Goal: Transaction & Acquisition: Obtain resource

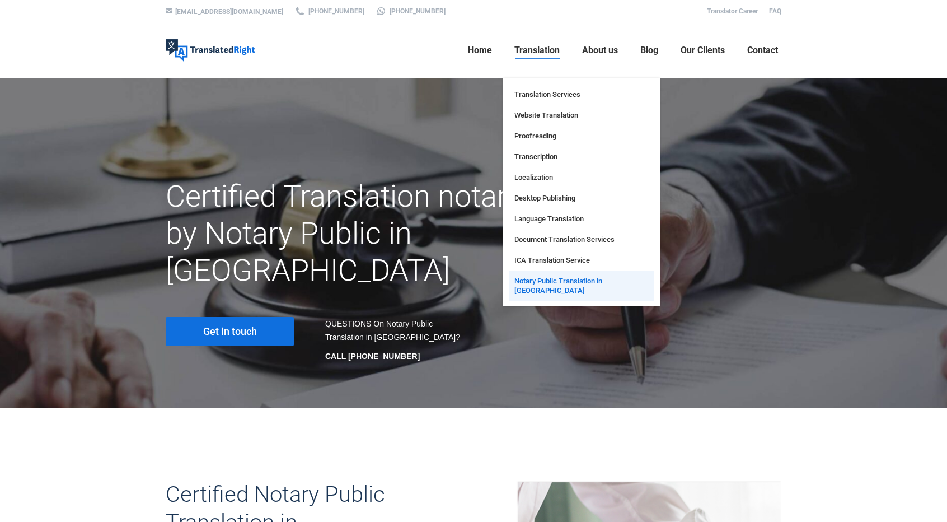
click at [572, 285] on span "Notary Public Translation in [GEOGRAPHIC_DATA]" at bounding box center [582, 285] width 134 height 19
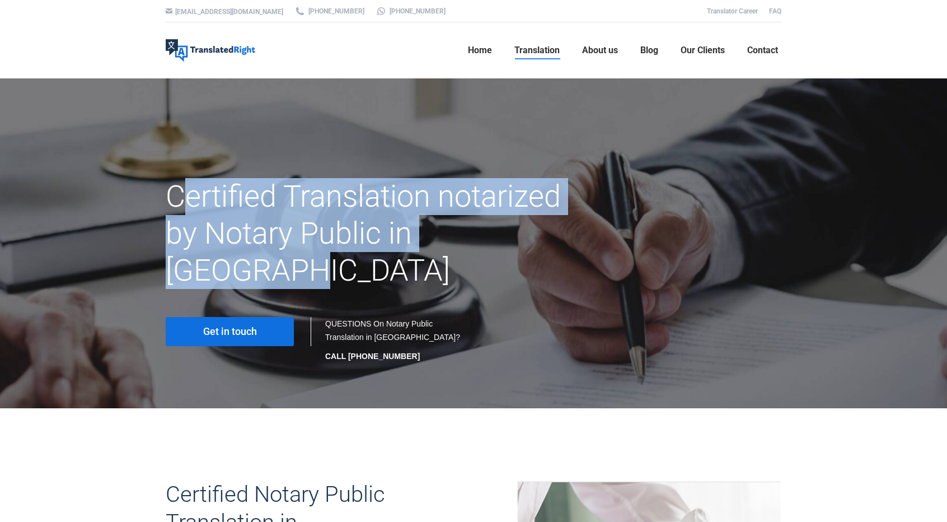
drag, startPoint x: 177, startPoint y: 198, endPoint x: 561, endPoint y: 235, distance: 385.9
click at [561, 235] on h1 "Certified Translation notarized by Notary Public in Singapore" at bounding box center [368, 233] width 405 height 111
click at [531, 239] on h1 "Certified Translation notarized by Notary Public in Singapore" at bounding box center [368, 233] width 405 height 111
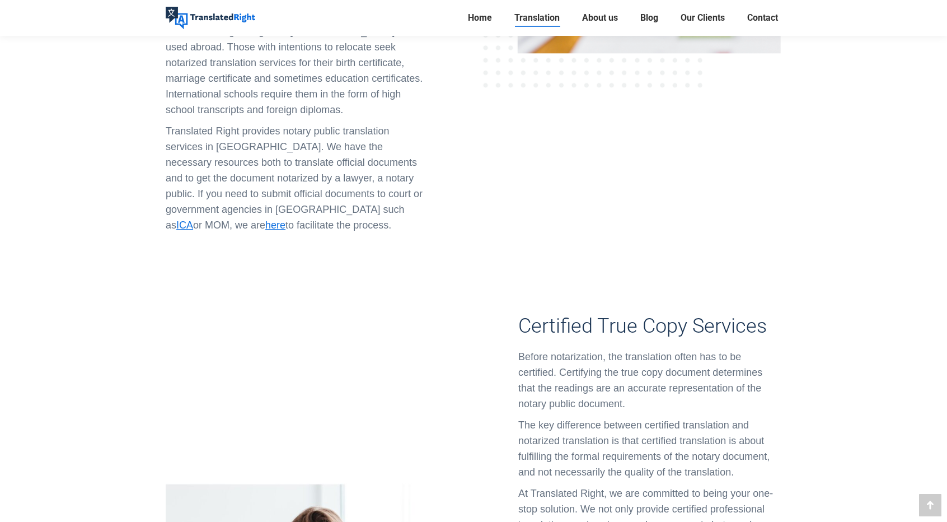
scroll to position [896, 0]
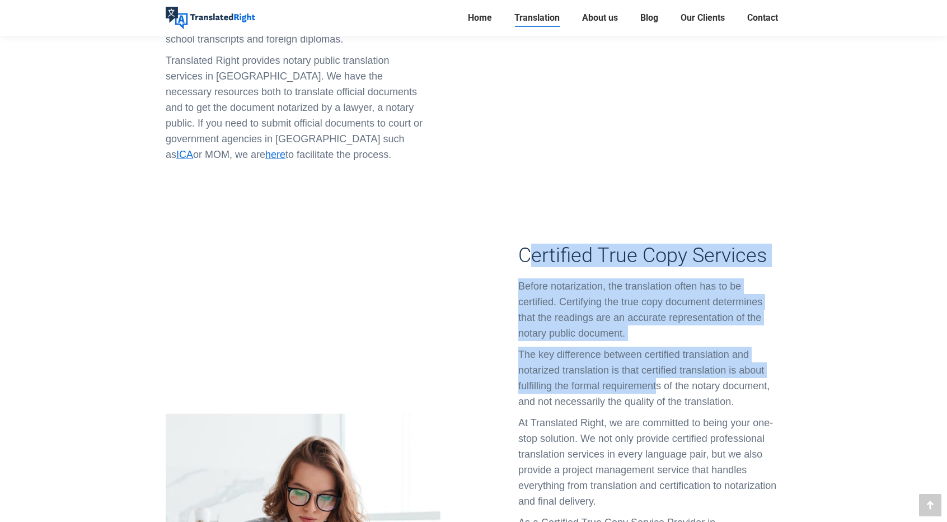
drag, startPoint x: 534, startPoint y: 191, endPoint x: 657, endPoint y: 324, distance: 180.7
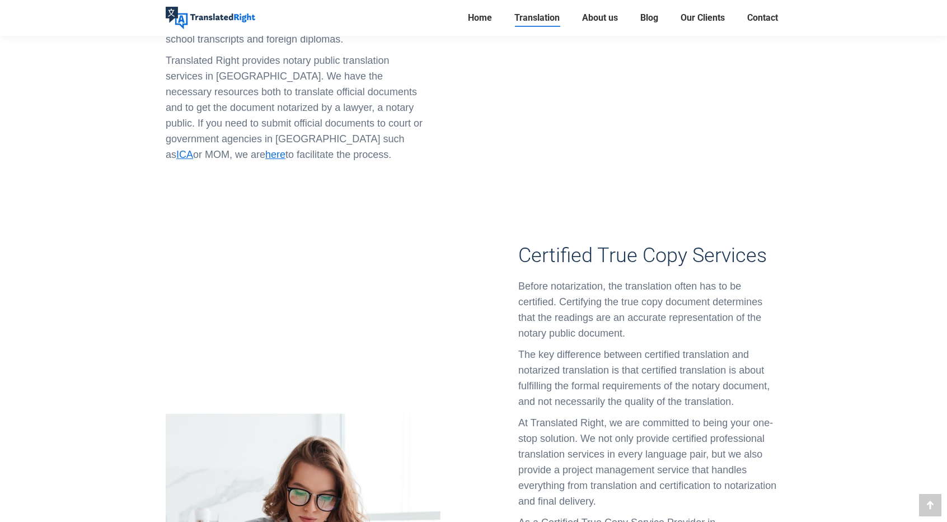
click at [660, 347] on p "The key difference between certified translation and notarized translation is t…" at bounding box center [650, 378] width 263 height 63
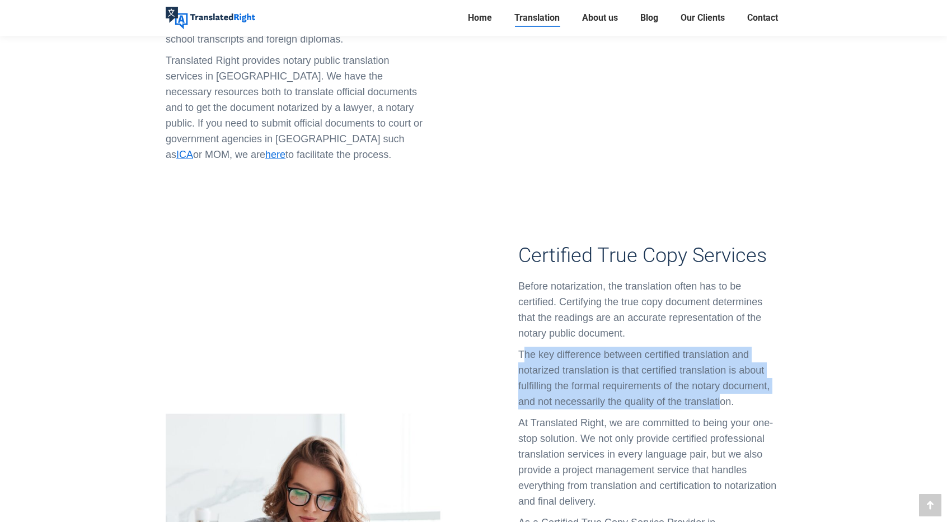
drag, startPoint x: 525, startPoint y: 290, endPoint x: 722, endPoint y: 335, distance: 202.3
click at [722, 347] on p "The key difference between certified translation and notarized translation is t…" at bounding box center [650, 378] width 263 height 63
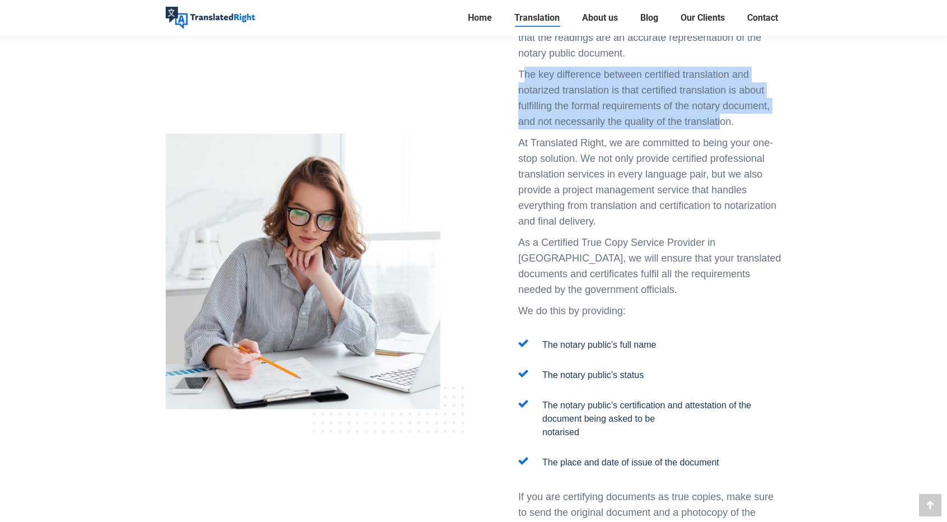
scroll to position [1288, 0]
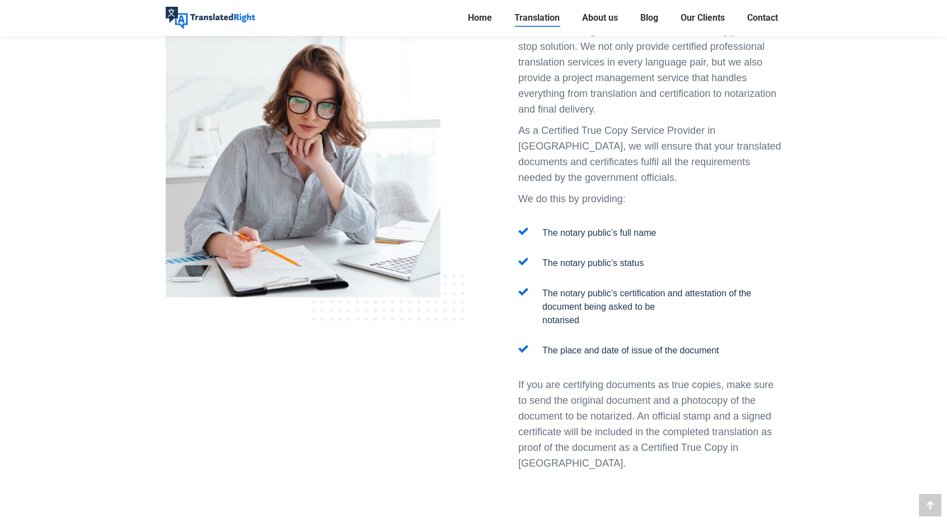
click at [601, 377] on p "If you are certifying documents as true copies, make sure to send the original …" at bounding box center [650, 424] width 263 height 94
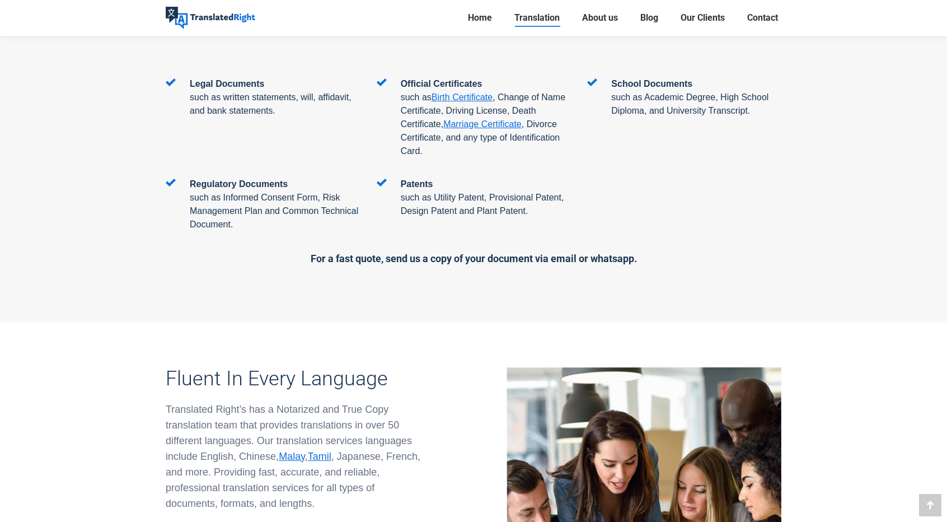
scroll to position [1904, 0]
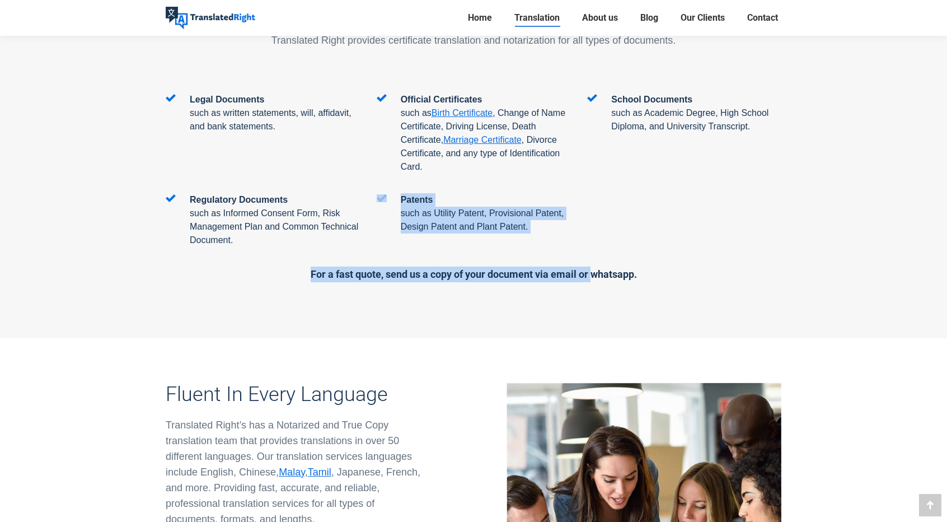
drag, startPoint x: 311, startPoint y: 198, endPoint x: 604, endPoint y: 203, distance: 292.9
click at [595, 207] on div "Legal Documents such as written statements, will, affidavit, and bank statement…" at bounding box center [474, 187] width 616 height 189
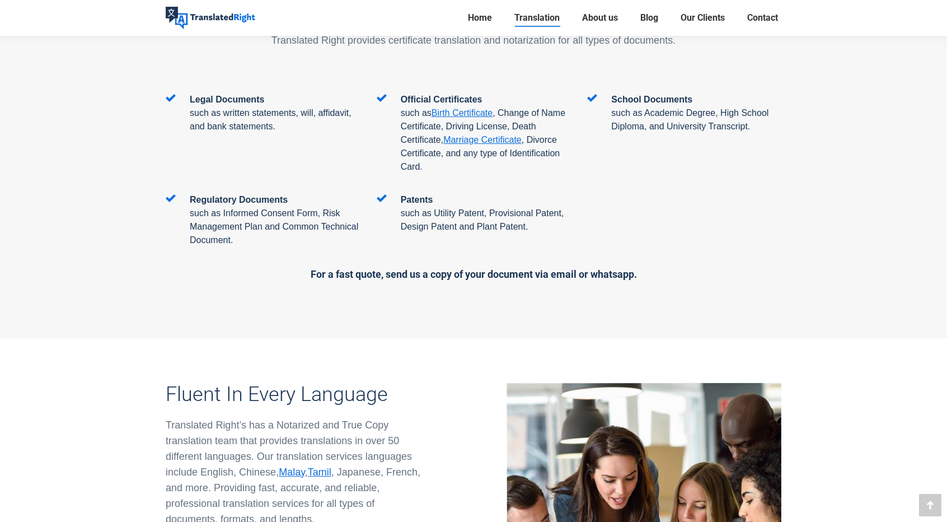
click at [604, 267] on h5 "For a fast quote, send us a copy of your document via email or whatsapp." at bounding box center [474, 275] width 616 height 16
drag, startPoint x: 632, startPoint y: 207, endPoint x: 328, endPoint y: 221, distance: 303.9
click at [328, 221] on div "Legal Documents such as written statements, will, affidavit, and bank statement…" at bounding box center [473, 193] width 633 height 200
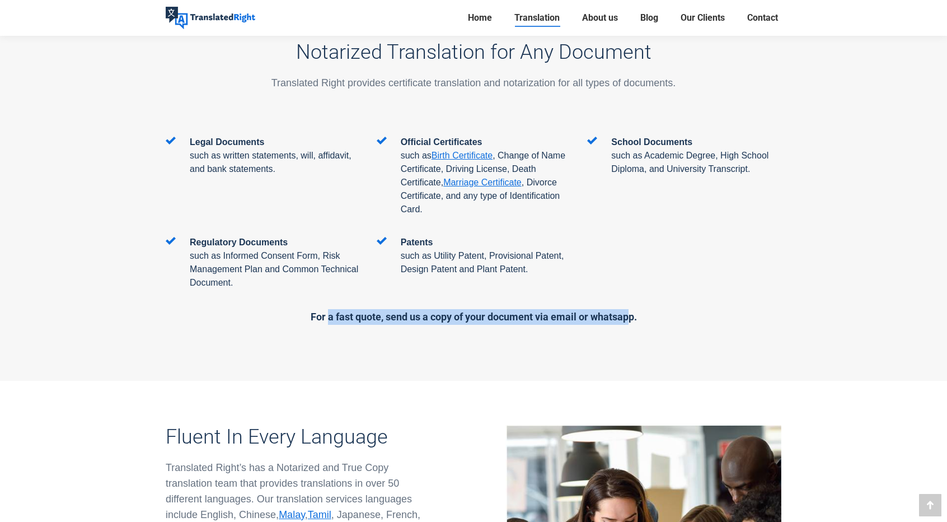
scroll to position [1848, 0]
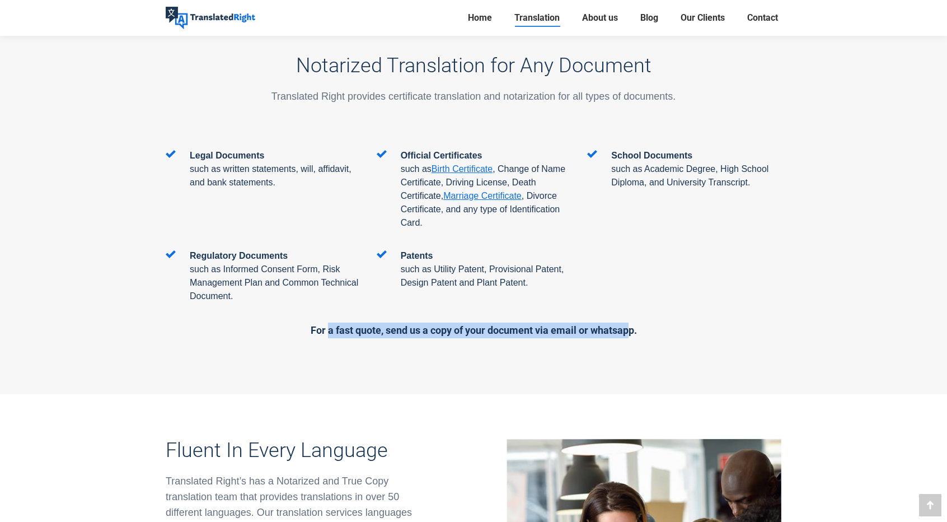
click at [403, 323] on h5 "For a fast quote, send us a copy of your document via email or whatsapp." at bounding box center [474, 331] width 616 height 16
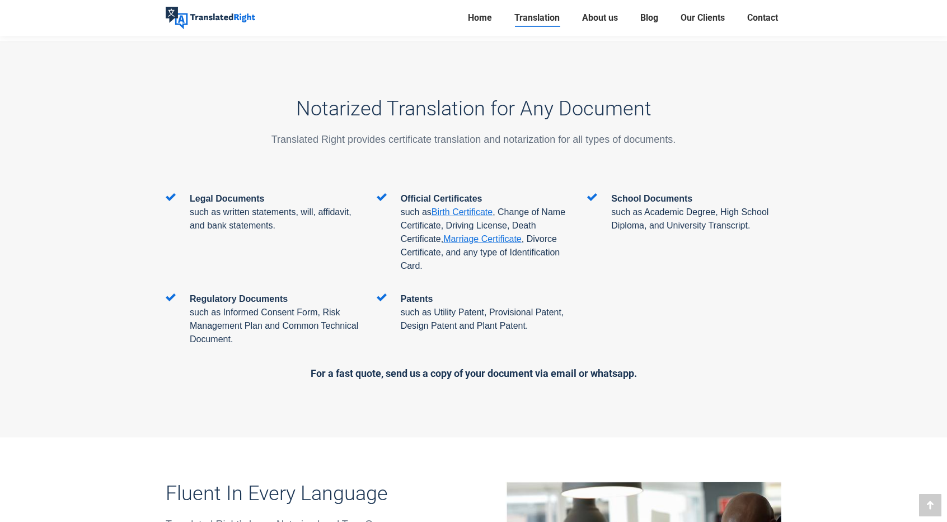
scroll to position [1792, 0]
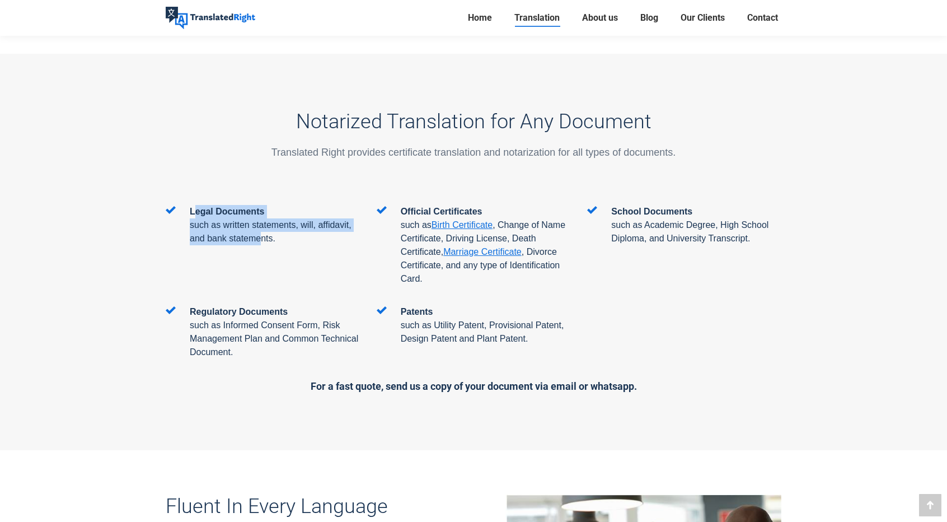
drag, startPoint x: 213, startPoint y: 158, endPoint x: 260, endPoint y: 180, distance: 51.4
click at [260, 205] on div "Legal Documents such as written statements, will, affidavit, and bank statement…" at bounding box center [268, 225] width 184 height 40
click at [260, 218] on p "such as written statements, will, affidavit, and bank statements." at bounding box center [275, 231] width 170 height 27
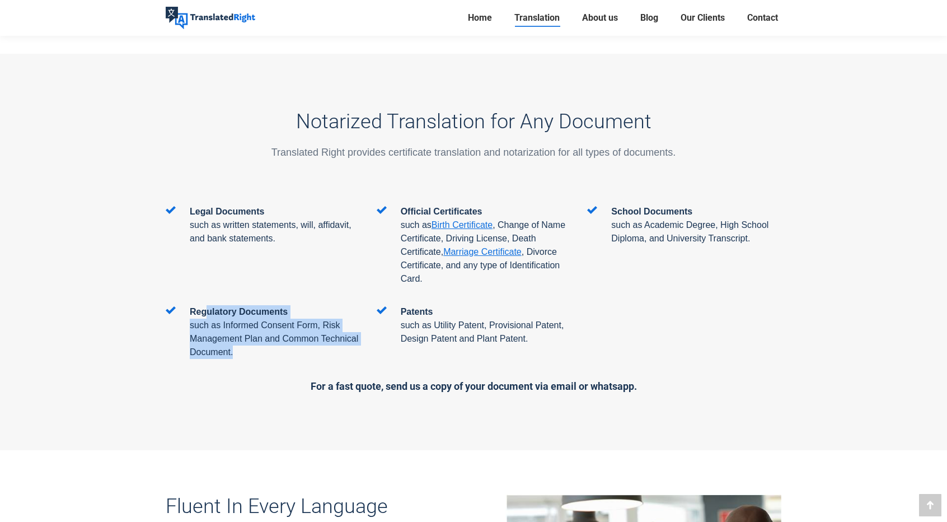
drag, startPoint x: 207, startPoint y: 244, endPoint x: 237, endPoint y: 301, distance: 64.9
click at [237, 305] on div "Regulatory Documents such as Informed Consent Form, Risk Management Plan and Co…" at bounding box center [262, 341] width 211 height 73
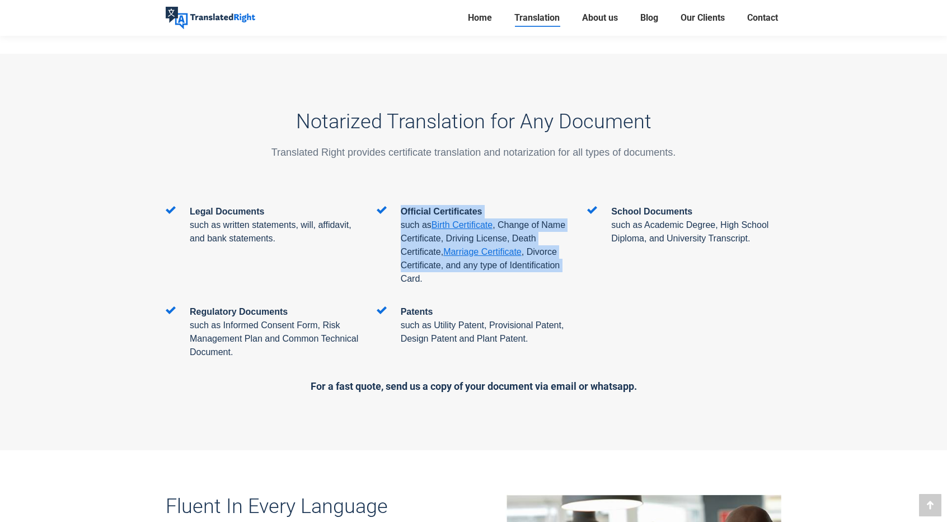
drag, startPoint x: 403, startPoint y: 146, endPoint x: 403, endPoint y: 217, distance: 71.1
click at [403, 217] on div "Official Certificates such as Birth Certificate , Change of Name Certificate, D…" at bounding box center [479, 245] width 184 height 81
click at [403, 247] on span ", Divorce Certificate, and any type of Identification Card." at bounding box center [481, 265] width 160 height 36
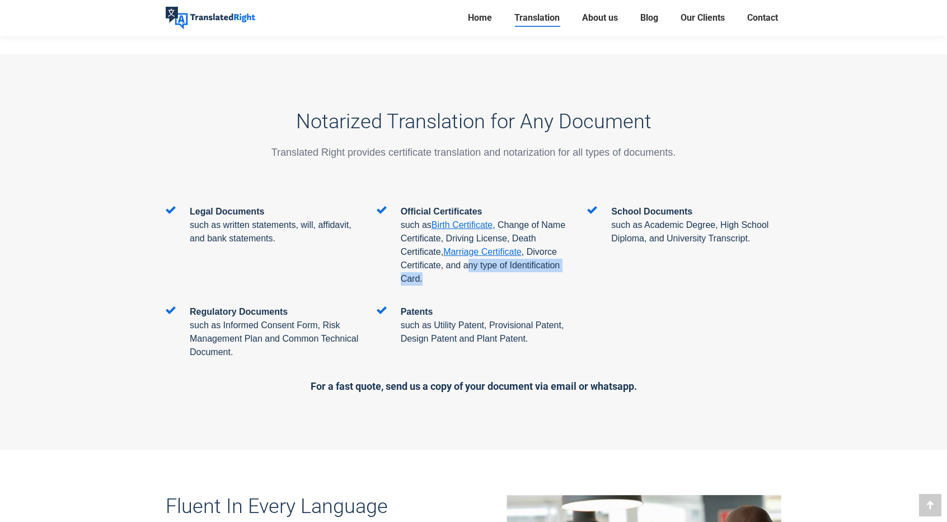
drag, startPoint x: 466, startPoint y: 200, endPoint x: 484, endPoint y: 220, distance: 27.3
click at [484, 220] on p "such as Birth Certificate , Change of Name Certificate, Driving License, Death …" at bounding box center [486, 251] width 170 height 67
click at [485, 218] on p "such as Birth Certificate , Change of Name Certificate, Driving License, Death …" at bounding box center [486, 251] width 170 height 67
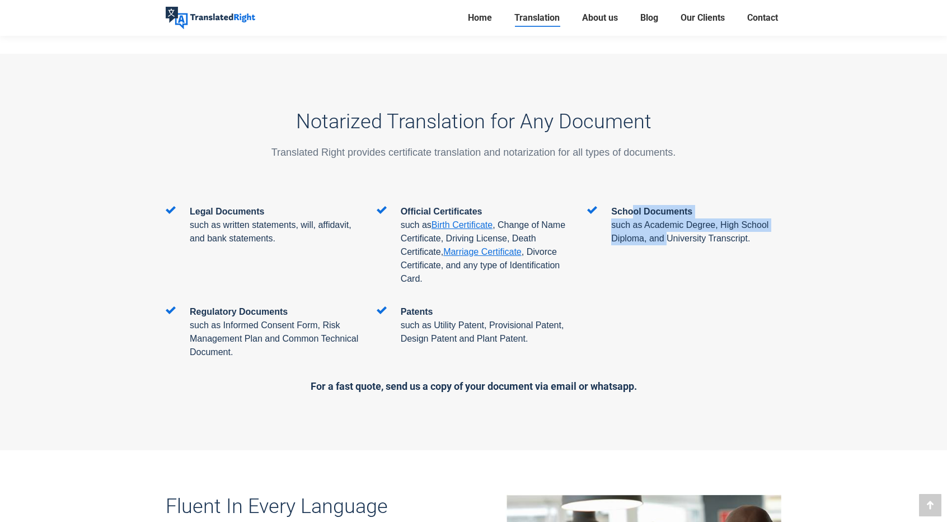
drag, startPoint x: 632, startPoint y: 142, endPoint x: 666, endPoint y: 176, distance: 49.1
click at [666, 205] on div "School Documents such as Academic Degree, High School Diploma, and University T…" at bounding box center [689, 225] width 184 height 40
click at [667, 218] on p "such as Academic Degree, High School Diploma, and University Transcript." at bounding box center [696, 231] width 170 height 27
drag, startPoint x: 627, startPoint y: 146, endPoint x: 710, endPoint y: 190, distance: 93.9
click at [710, 205] on div "School Documents such as Academic Degree, High School Diploma, and University T…" at bounding box center [684, 235] width 211 height 60
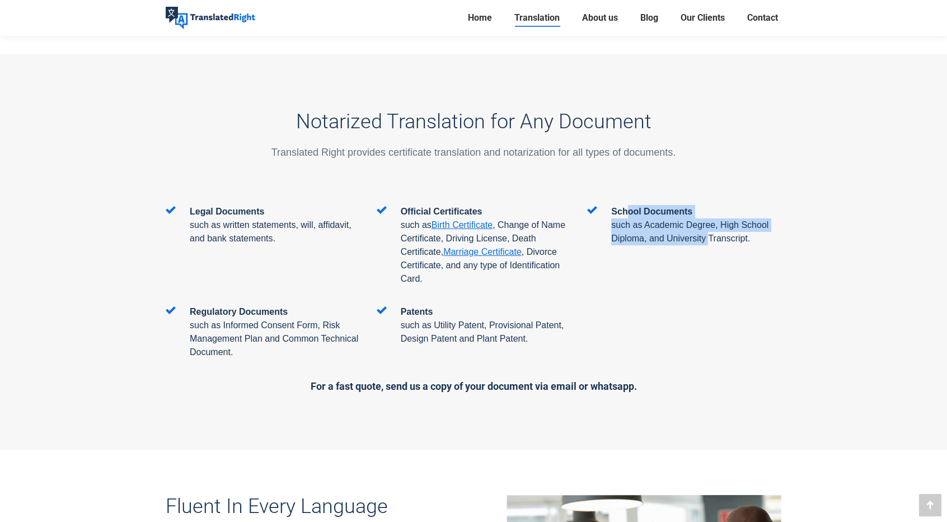
click at [711, 205] on div "School Documents such as Academic Degree, High School Diploma, and University T…" at bounding box center [684, 235] width 211 height 60
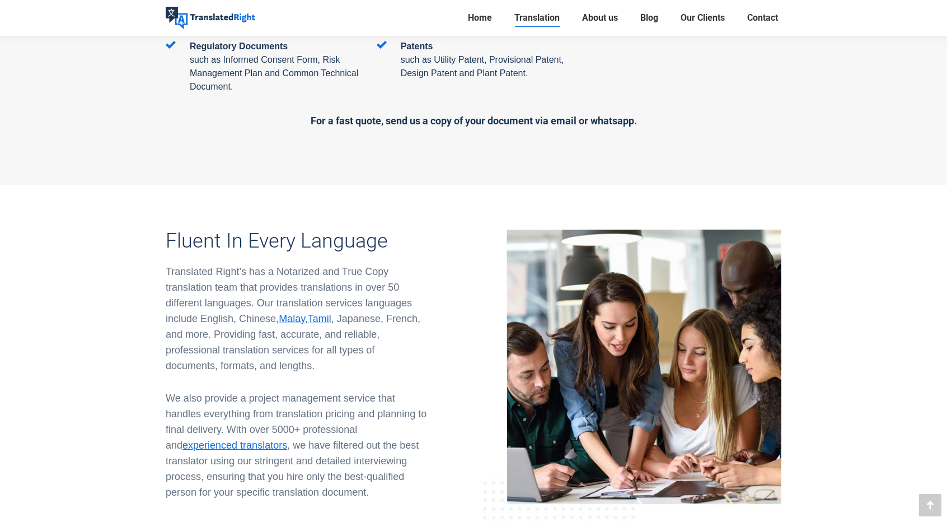
scroll to position [2072, 0]
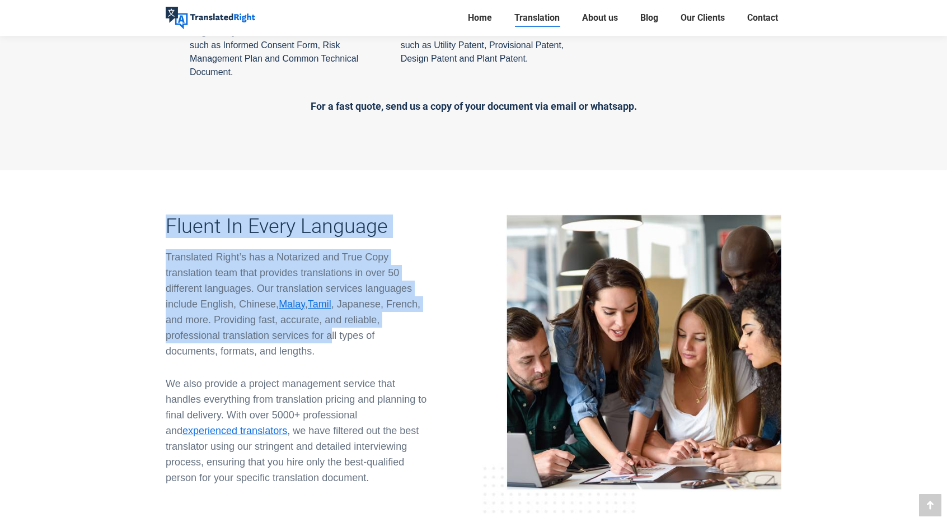
drag, startPoint x: 177, startPoint y: 184, endPoint x: 334, endPoint y: 278, distance: 183.3
click at [334, 278] on div "Fluent In Every Language Translated Right’s has a Notarized and True Copy trans…" at bounding box center [315, 354] width 316 height 319
click at [335, 277] on div "Translated Right’s has a Notarized and True Copy translation team that provides…" at bounding box center [297, 304] width 263 height 110
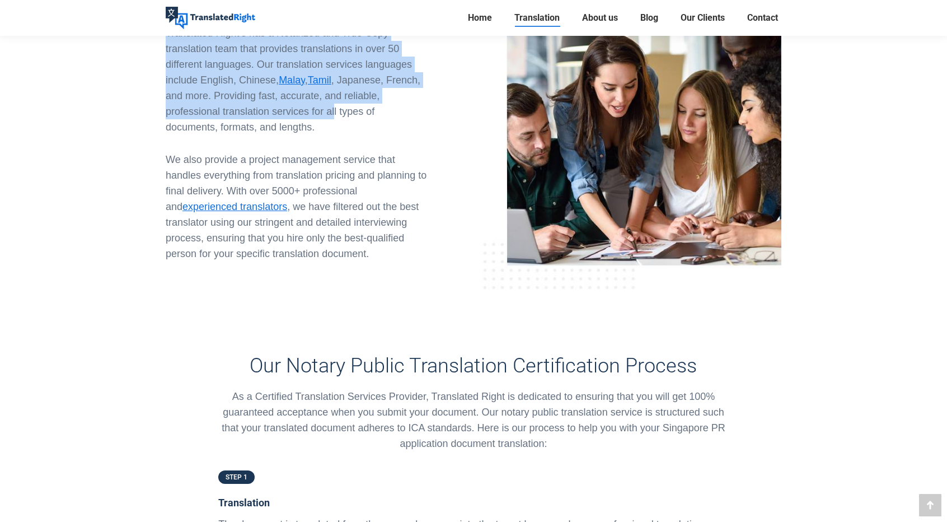
click at [337, 318] on div at bounding box center [473, 336] width 511 height 36
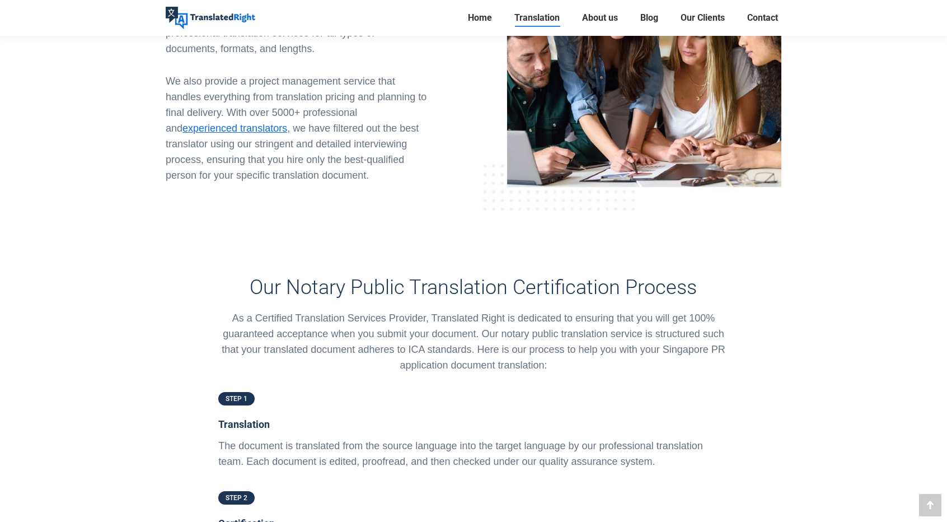
scroll to position [2408, 0]
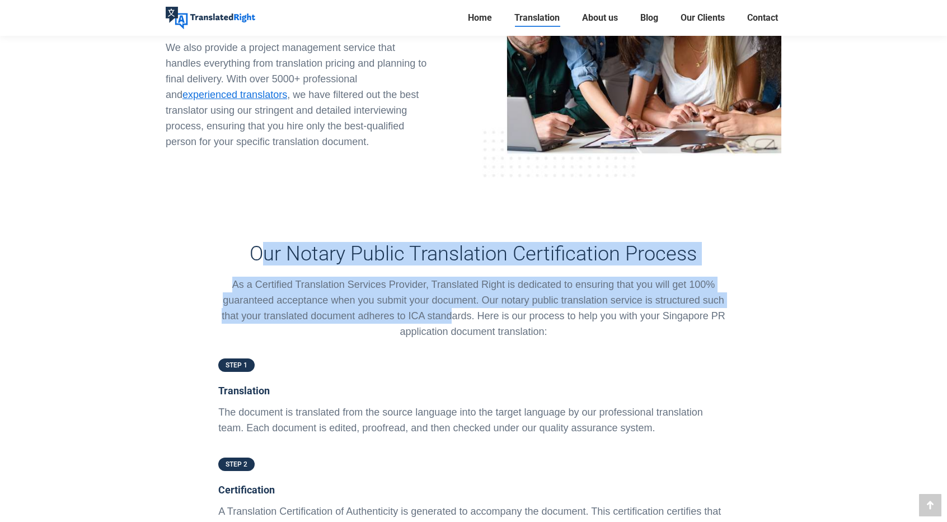
drag, startPoint x: 262, startPoint y: 192, endPoint x: 453, endPoint y: 255, distance: 201.5
click at [453, 255] on div "Our Notary Public Translation Certification Process As a Certified Translation …" at bounding box center [473, 290] width 511 height 97
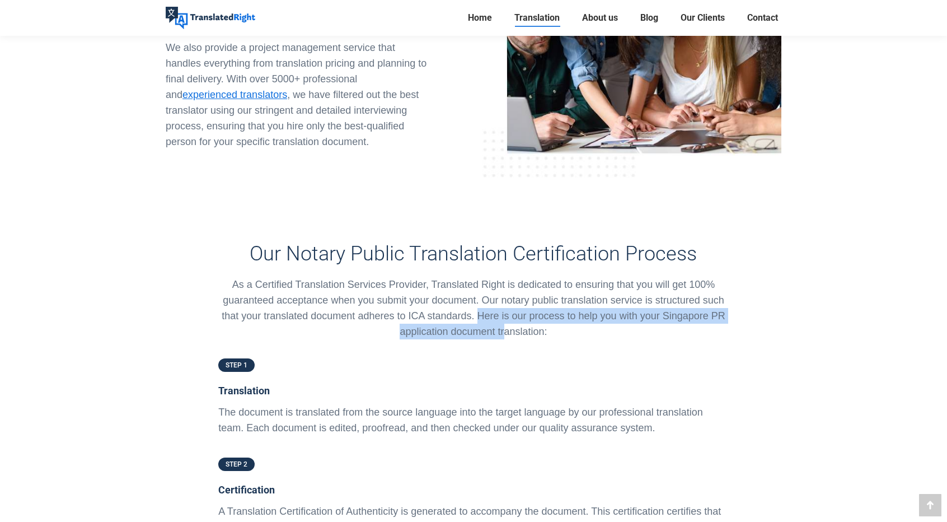
drag, startPoint x: 478, startPoint y: 247, endPoint x: 526, endPoint y: 274, distance: 55.2
click at [525, 274] on div "Our Notary Public Translation Certification Process As a Certified Translation …" at bounding box center [473, 281] width 527 height 151
click at [522, 277] on p "As a Certified Translation Services Provider, Translated Right is dedicated to …" at bounding box center [473, 308] width 511 height 63
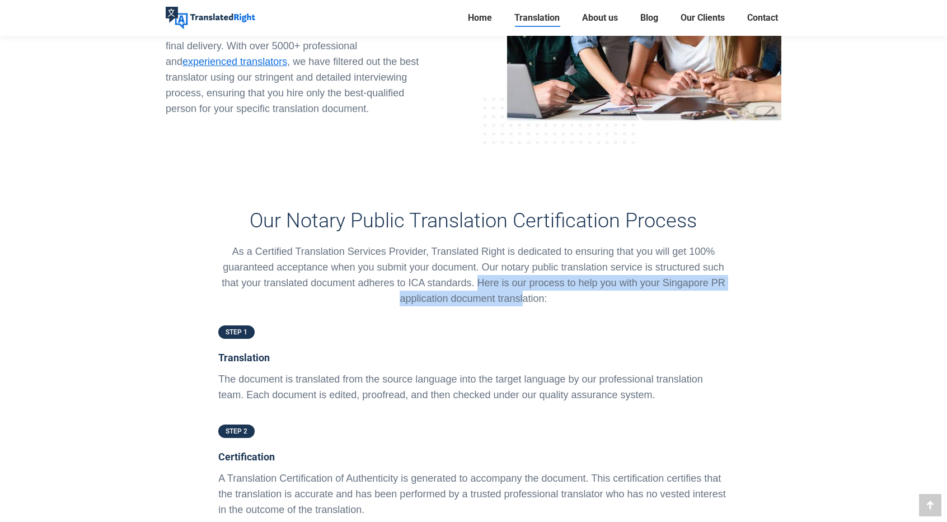
scroll to position [2520, 0]
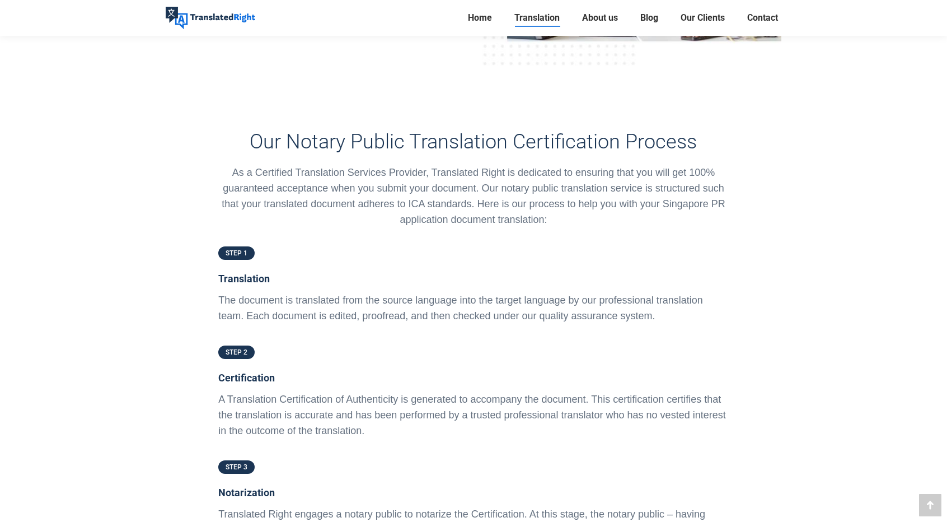
click at [295, 244] on div "STEP 1" at bounding box center [473, 257] width 511 height 27
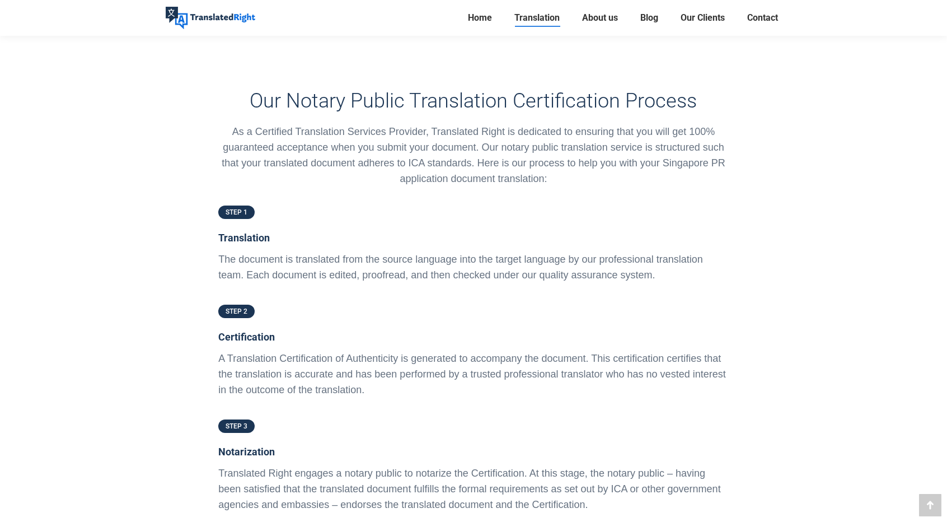
scroll to position [2576, 0]
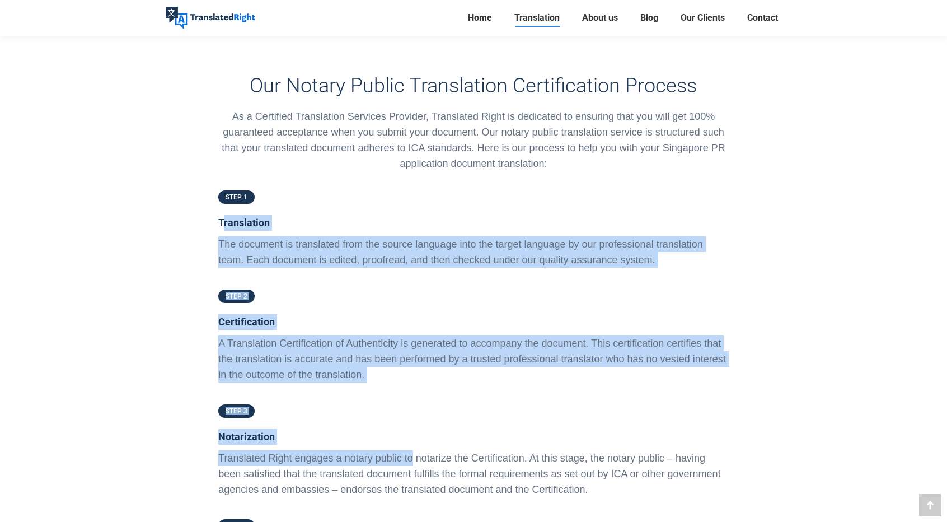
drag, startPoint x: 226, startPoint y: 160, endPoint x: 413, endPoint y: 395, distance: 300.1
click at [413, 395] on div "STEP 1 Translation The document is translated from the source language into the…" at bounding box center [473, 423] width 511 height 470
click at [413, 450] on p "Translated Right engages a notary public to notarize the Certification. At this…" at bounding box center [473, 473] width 511 height 47
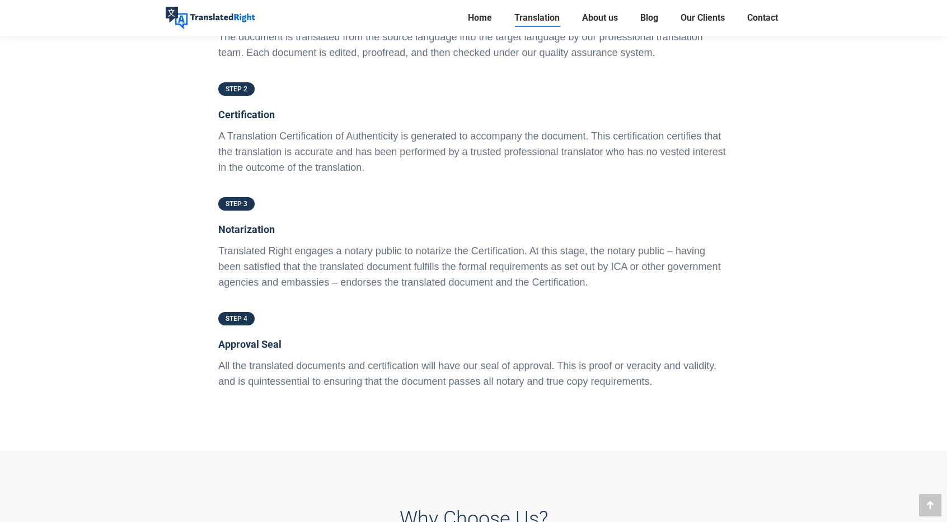
scroll to position [2800, 0]
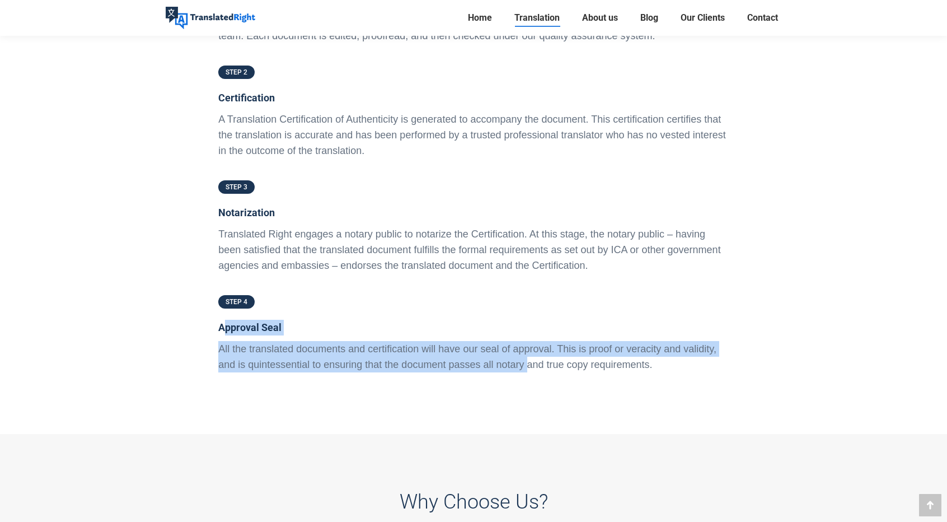
drag, startPoint x: 223, startPoint y: 267, endPoint x: 527, endPoint y: 293, distance: 305.2
click at [527, 320] on div "Approval Seal All the translated documents and certification will have our seal…" at bounding box center [473, 346] width 511 height 53
click at [527, 341] on p "All the translated documents and certification will have our seal of approval. …" at bounding box center [473, 356] width 511 height 31
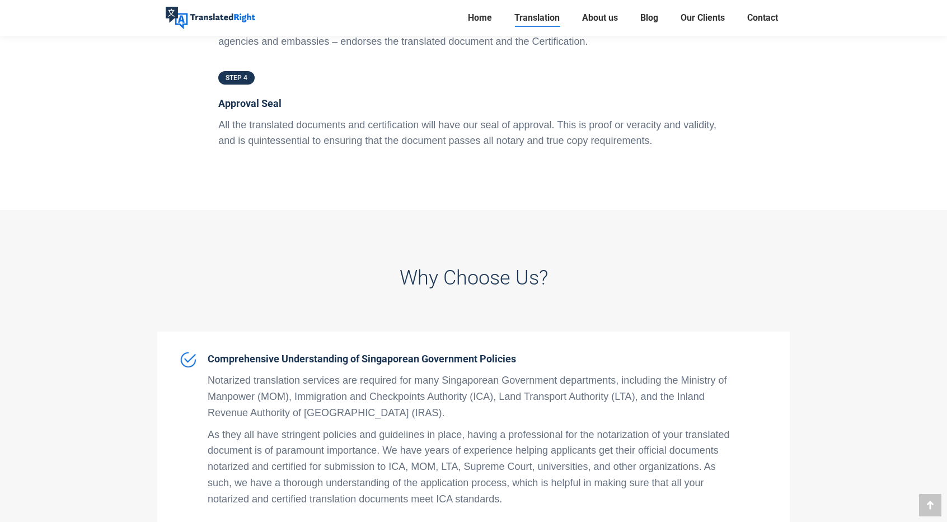
scroll to position [3192, 0]
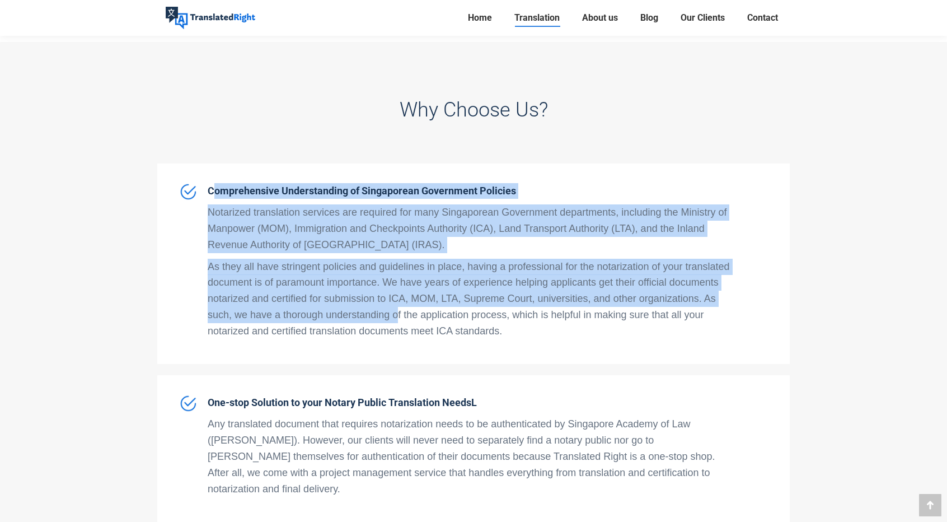
drag, startPoint x: 215, startPoint y: 127, endPoint x: 444, endPoint y: 256, distance: 263.3
click at [427, 256] on span "Comprehensive Understanding of Singaporean Government Policies Notarized transl…" at bounding box center [471, 263] width 526 height 161
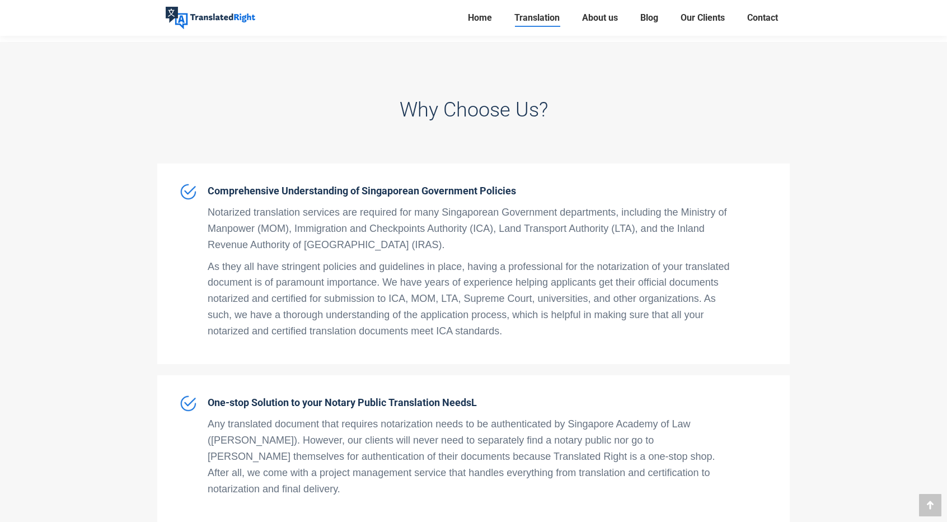
click at [454, 259] on p "As they all have stringent policies and guidelines in place, having a professio…" at bounding box center [471, 299] width 526 height 81
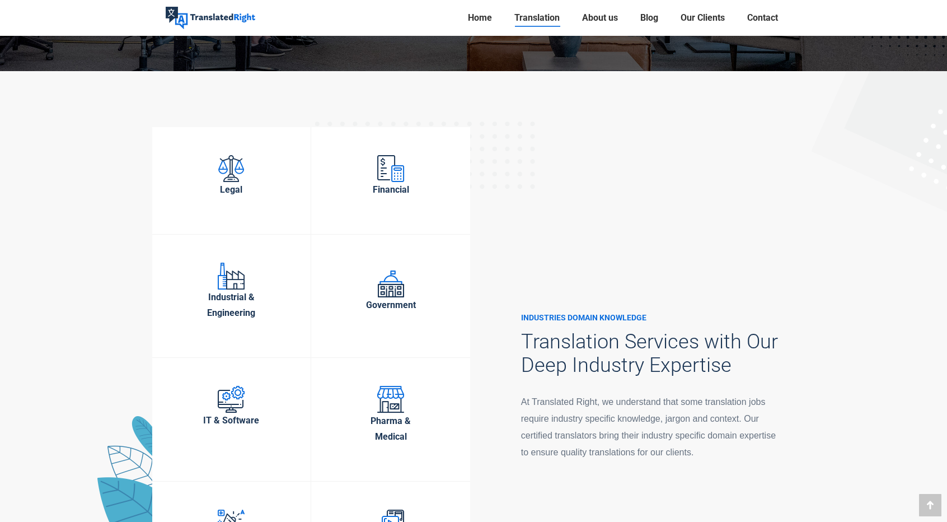
scroll to position [4368, 0]
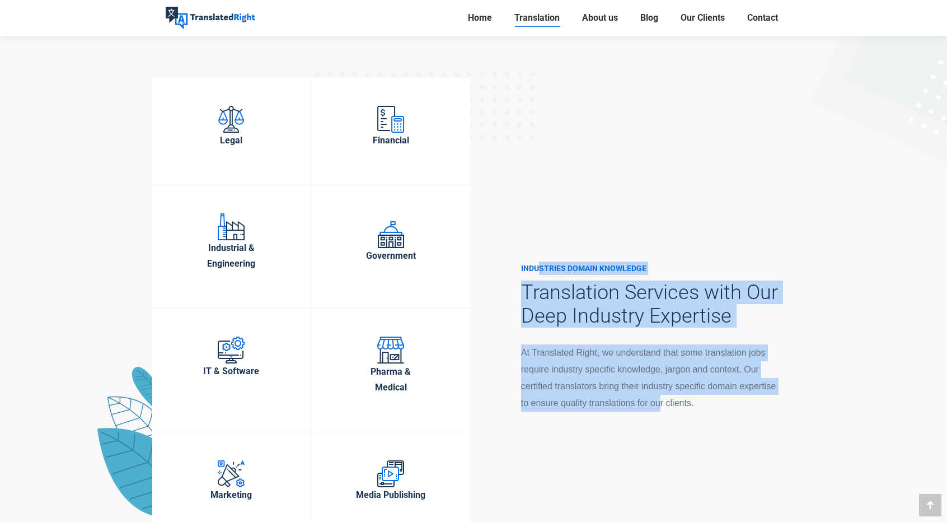
drag, startPoint x: 537, startPoint y: 189, endPoint x: 659, endPoint y: 368, distance: 216.0
click at [659, 368] on div "INDUSTRIES DOMAIN KNOWLEDGE Translation Services with Our Deep Industry Experti…" at bounding box center [632, 326] width 316 height 537
click at [660, 366] on div "INDUSTRIES DOMAIN KNOWLEDGE Translation Services with Our Deep Industry Experti…" at bounding box center [632, 326] width 316 height 537
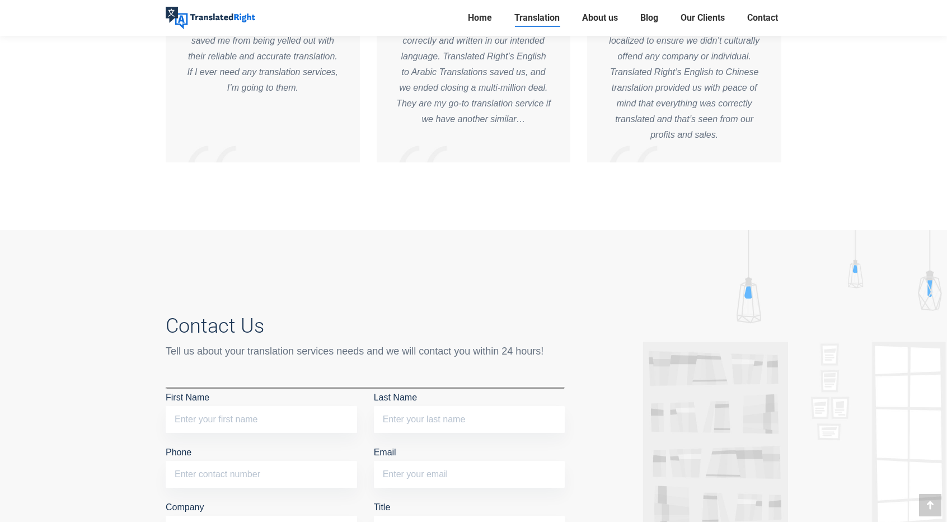
scroll to position [5432, 0]
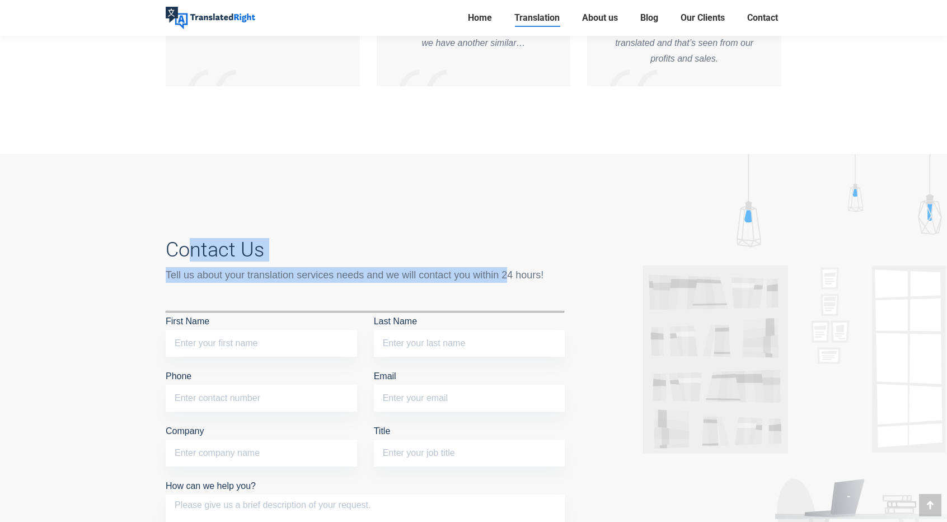
drag, startPoint x: 277, startPoint y: 189, endPoint x: 511, endPoint y: 211, distance: 234.5
click at [509, 238] on div "Contact Us Tell us about your translation services needs and we will contact yo…" at bounding box center [365, 260] width 399 height 45
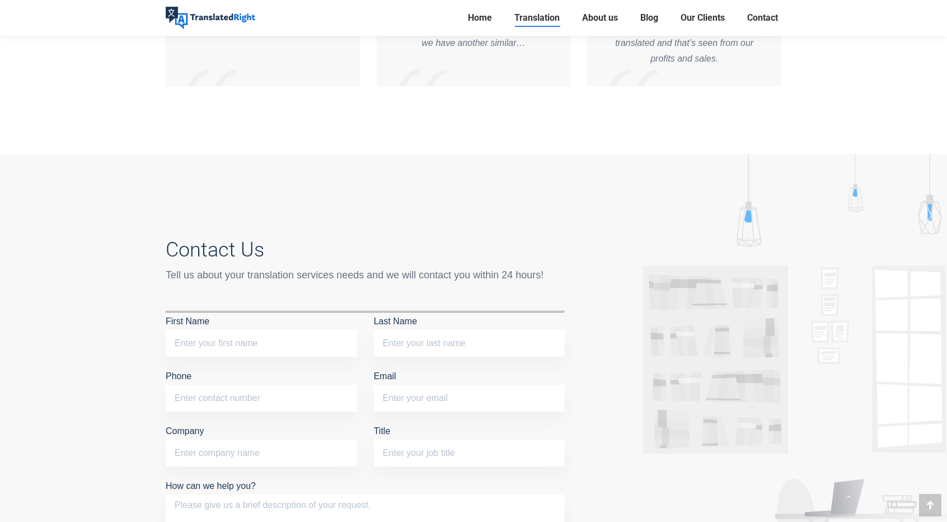
click at [511, 267] on div "Tell us about your translation services needs and we will contact you within 24…" at bounding box center [365, 275] width 399 height 16
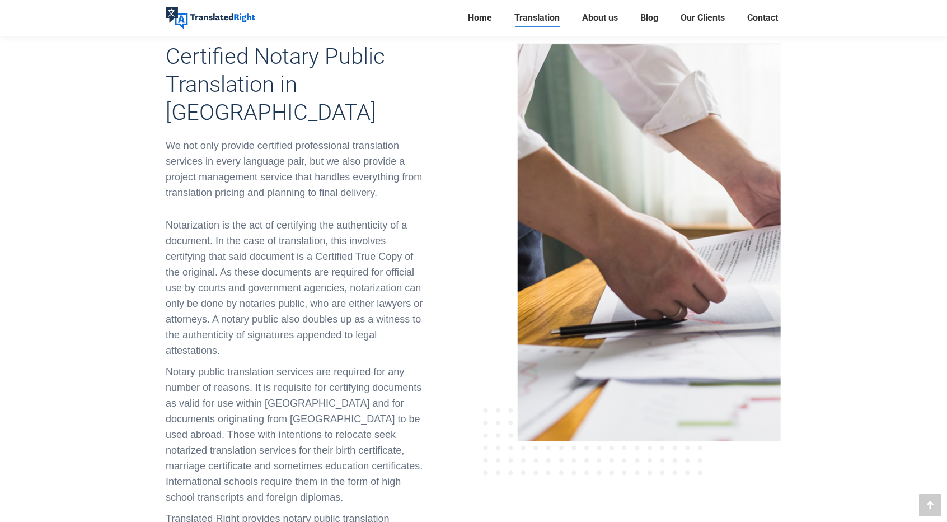
scroll to position [0, 0]
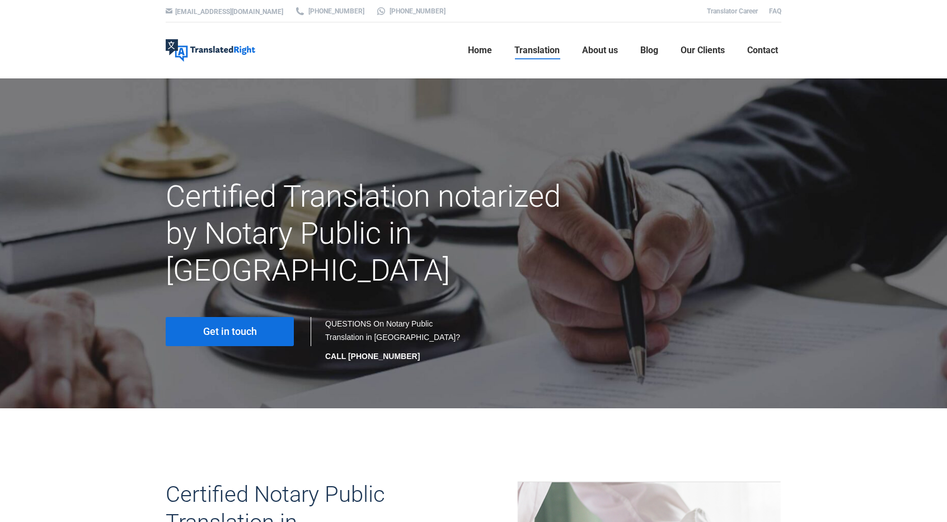
drag, startPoint x: 98, startPoint y: 461, endPoint x: 85, endPoint y: 91, distance: 369.8
click at [236, 326] on span "Get in touch" at bounding box center [230, 331] width 54 height 11
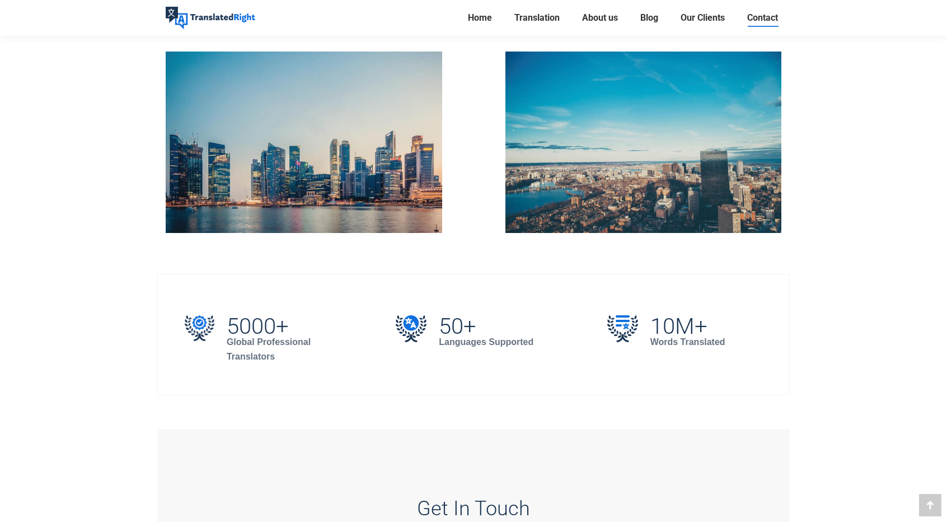
scroll to position [336, 0]
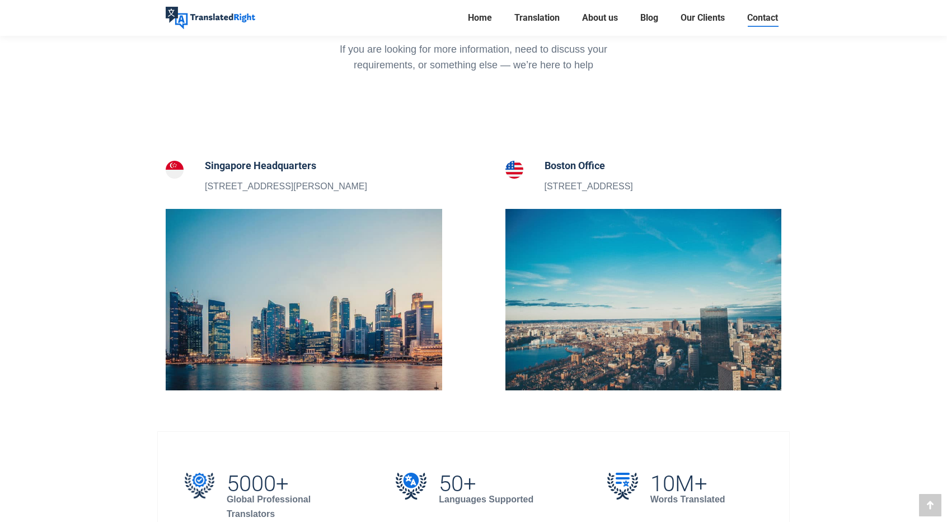
drag, startPoint x: 198, startPoint y: 185, endPoint x: 369, endPoint y: 180, distance: 170.9
click at [369, 180] on div "Singapore Headquarters 5 Peck Hay Road, Singapore 228307" at bounding box center [304, 176] width 277 height 36
drag, startPoint x: 216, startPoint y: 164, endPoint x: 319, endPoint y: 184, distance: 104.3
click at [319, 184] on div "Singapore Headquarters 5 Peck Hay Road, Singapore 228307" at bounding box center [286, 176] width 162 height 36
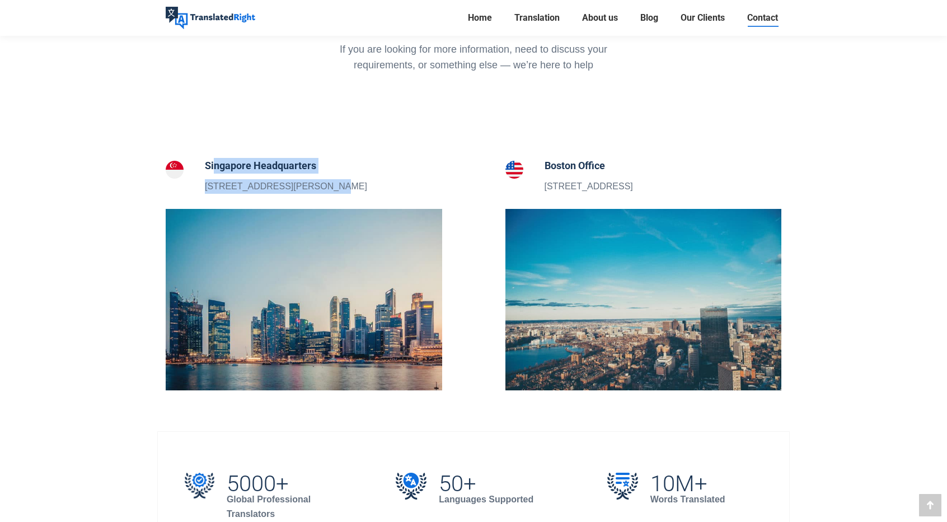
click at [319, 183] on p "5 Peck Hay Road, Singapore 228307" at bounding box center [286, 186] width 162 height 15
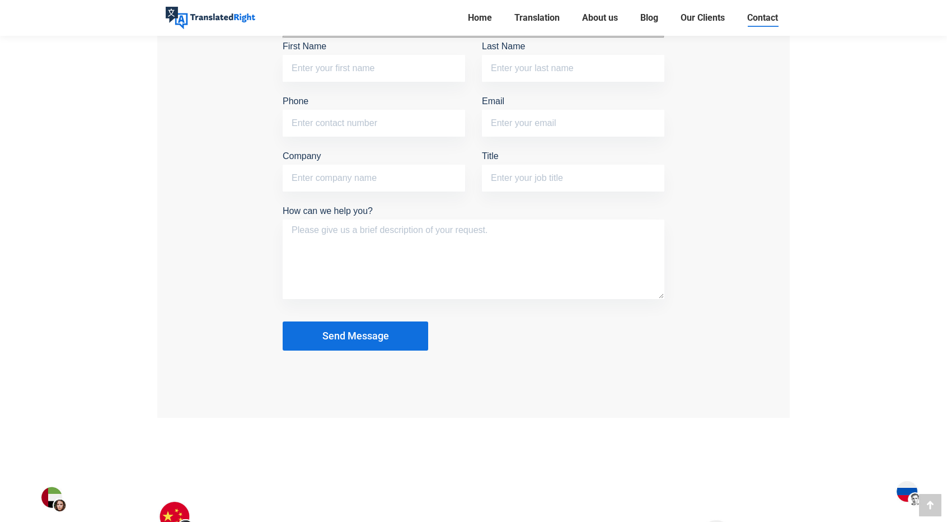
scroll to position [896, 0]
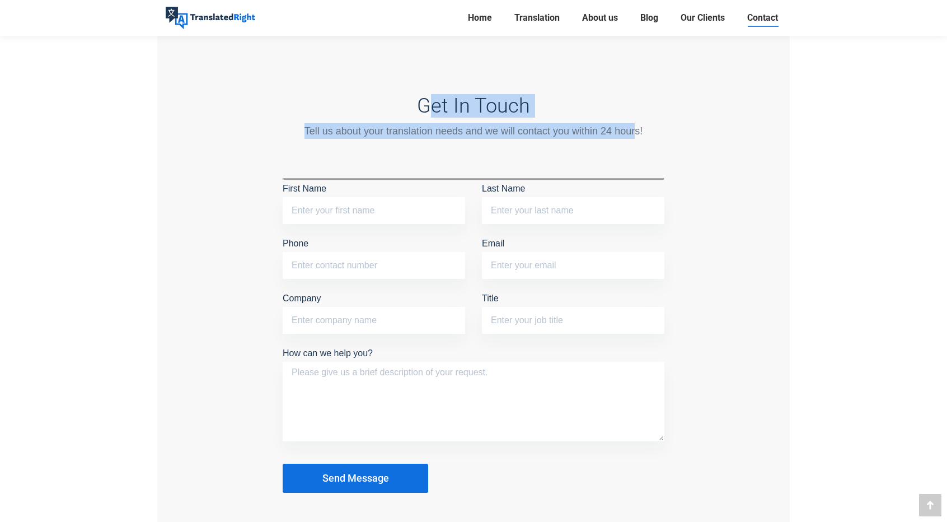
drag, startPoint x: 434, startPoint y: 95, endPoint x: 635, endPoint y: 132, distance: 204.4
click at [635, 132] on div "Get In Touch Tell us about your translation needs and we will contact you withi…" at bounding box center [474, 116] width 382 height 45
click at [635, 132] on div "Tell us about your translation needs and we will contact you within 24 hours!" at bounding box center [474, 131] width 382 height 16
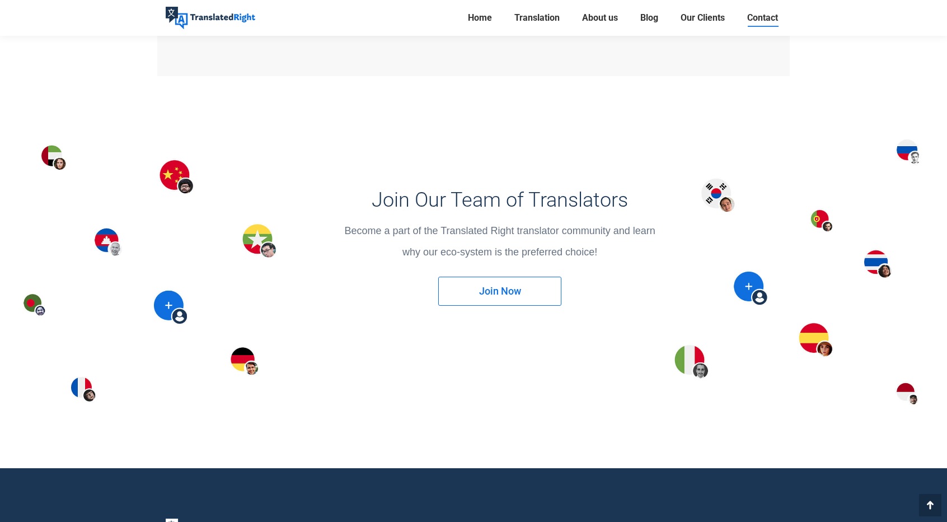
scroll to position [1456, 0]
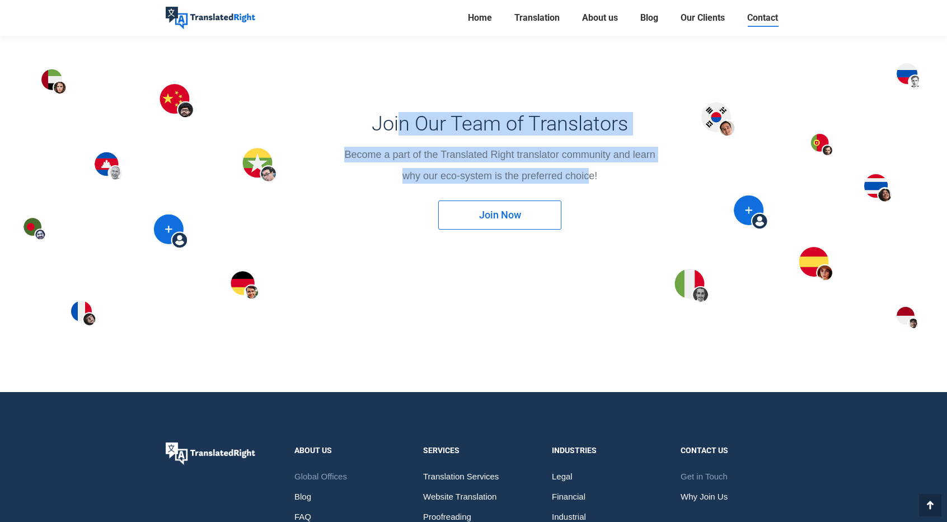
drag, startPoint x: 400, startPoint y: 111, endPoint x: 588, endPoint y: 174, distance: 198.3
click at [588, 174] on div "Join Our Team of Translators Become a part of the Translated Right translator c…" at bounding box center [500, 148] width 458 height 72
click at [588, 174] on p "why our eco-system is the preferred choice!" at bounding box center [500, 176] width 458 height 16
drag, startPoint x: 587, startPoint y: 176, endPoint x: 377, endPoint y: 111, distance: 219.3
click at [377, 112] on div "Join Our Team of Translators Become a part of the Translated Right translator c…" at bounding box center [500, 148] width 458 height 72
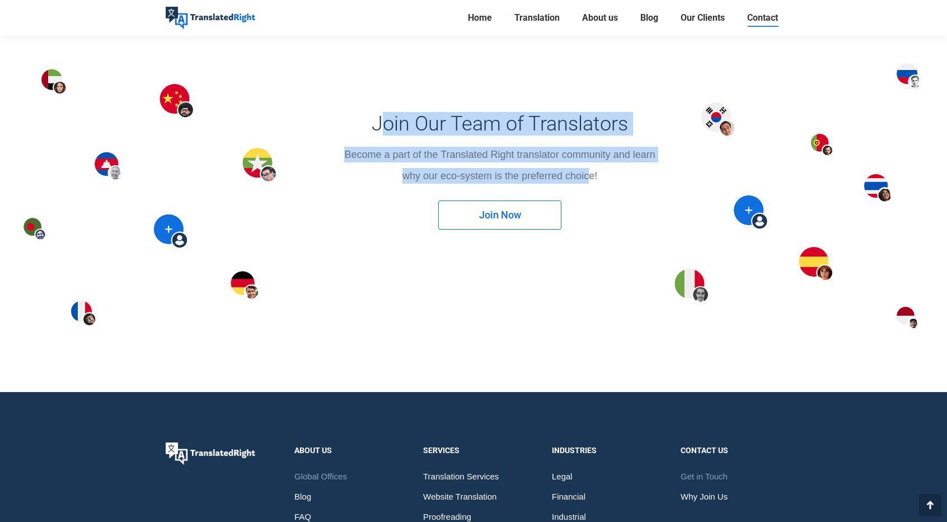
click at [379, 112] on h3 "Join Our Team of Translators" at bounding box center [500, 124] width 458 height 24
click at [388, 126] on h3 "Join Our Team of Translators" at bounding box center [500, 124] width 458 height 24
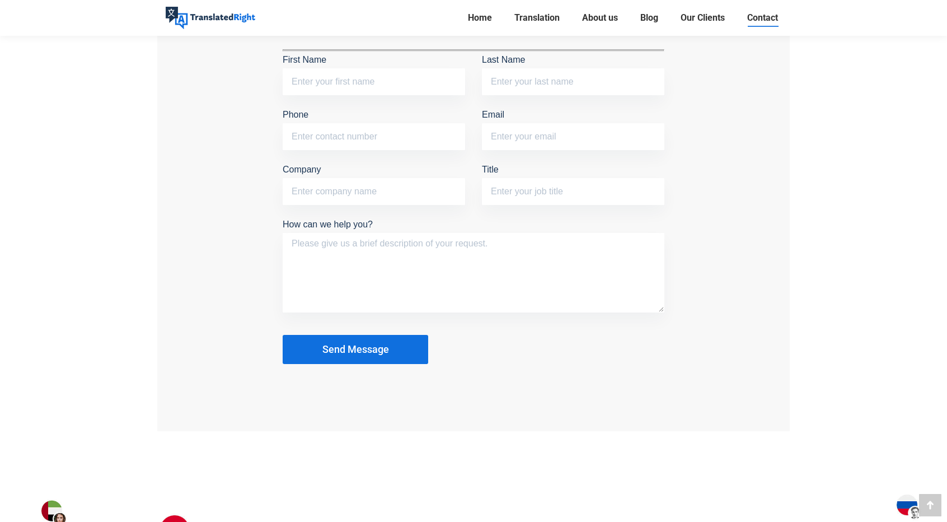
scroll to position [952, 0]
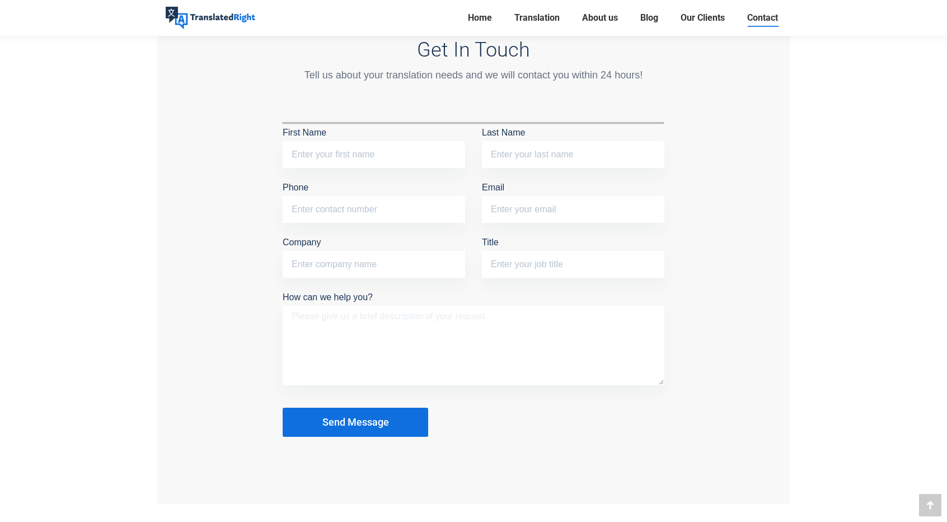
click at [390, 348] on textarea "How can we help you?" at bounding box center [474, 346] width 382 height 80
click at [218, 331] on div "Get In Touch Tell us about your translation needs and we will contact you withi…" at bounding box center [473, 237] width 633 height 534
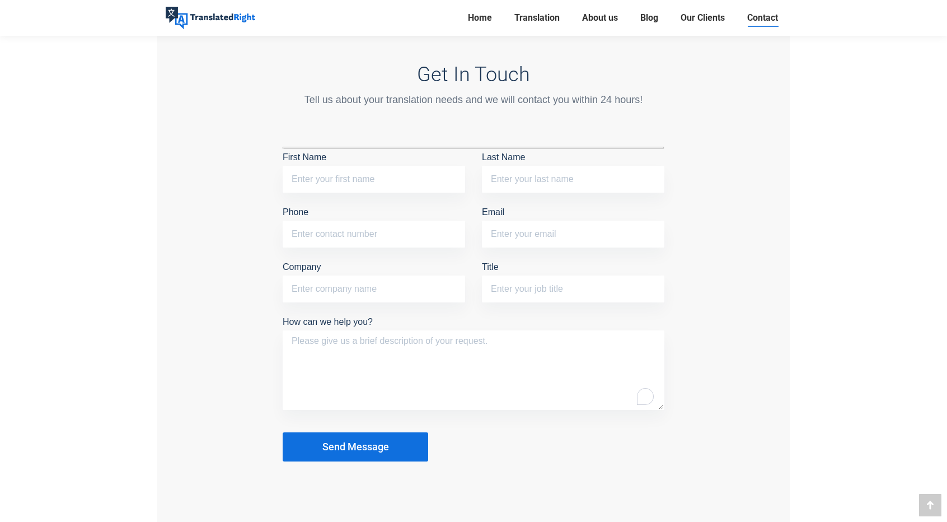
scroll to position [896, 0]
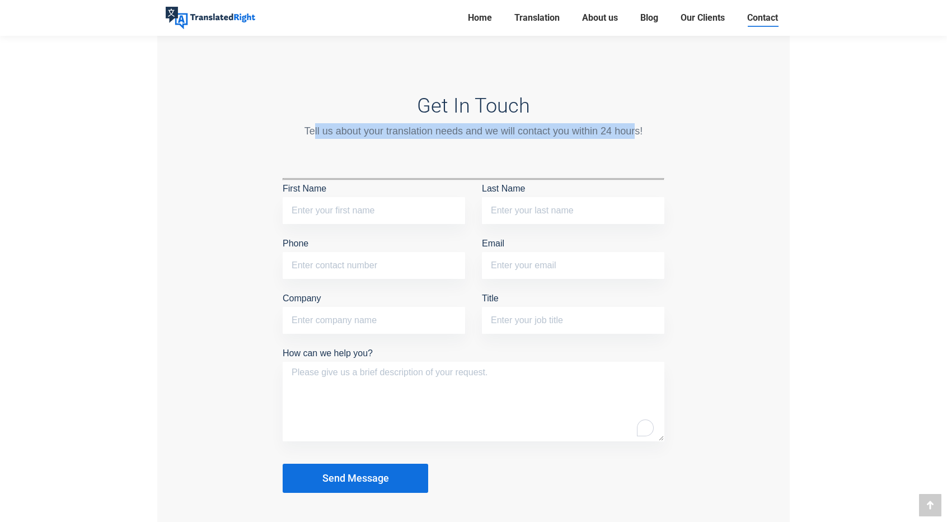
drag, startPoint x: 312, startPoint y: 127, endPoint x: 635, endPoint y: 130, distance: 322.6
click at [635, 130] on div "Tell us about your translation needs and we will contact you within 24 hours!" at bounding box center [474, 131] width 382 height 16
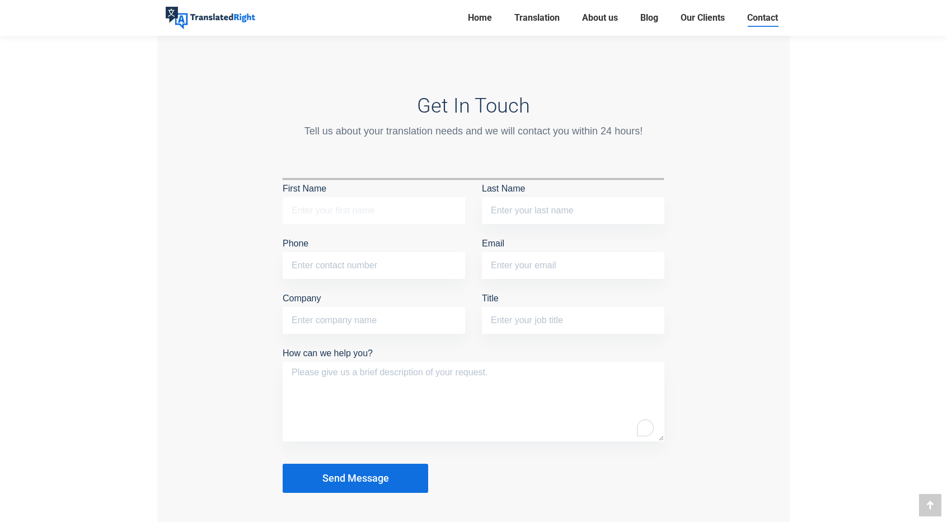
click at [347, 211] on input "First Name" at bounding box center [374, 210] width 183 height 27
click at [223, 226] on div "Get In Touch Tell us about your translation needs and we will contact you withi…" at bounding box center [473, 293] width 633 height 534
click at [558, 197] on input "Last Name" at bounding box center [573, 210] width 183 height 27
click at [521, 268] on input "Email" at bounding box center [573, 265] width 183 height 27
click at [429, 267] on input "Phone" at bounding box center [374, 265] width 183 height 27
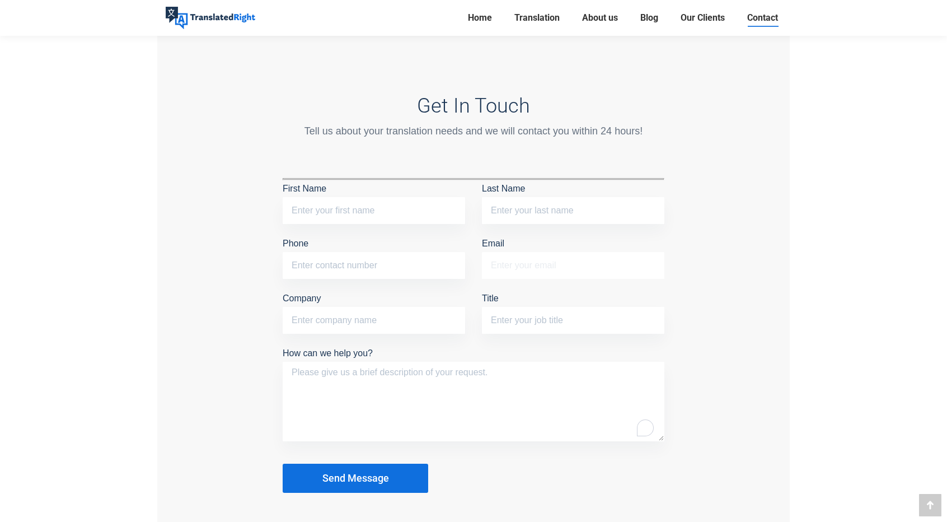
click at [536, 257] on input "Email" at bounding box center [573, 265] width 183 height 27
click at [418, 261] on input "Phone" at bounding box center [374, 265] width 183 height 27
click at [559, 267] on input "Email" at bounding box center [573, 265] width 183 height 27
click at [734, 326] on div "Get In Touch Tell us about your translation needs and we will contact you withi…" at bounding box center [473, 293] width 633 height 534
click at [447, 415] on textarea "How can we help you?" at bounding box center [474, 402] width 382 height 80
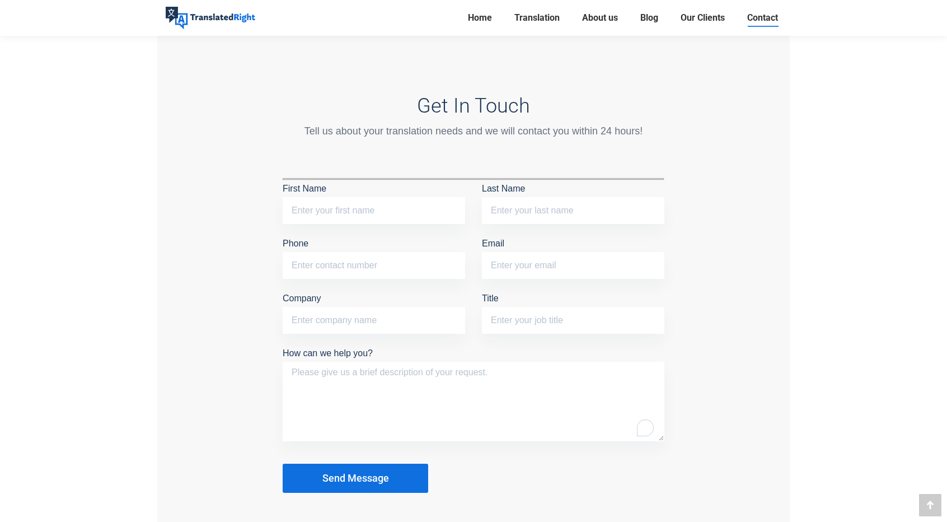
click at [245, 398] on div "Get In Touch Tell us about your translation needs and we will contact you withi…" at bounding box center [473, 293] width 633 height 534
click at [589, 13] on span "About us" at bounding box center [600, 17] width 36 height 11
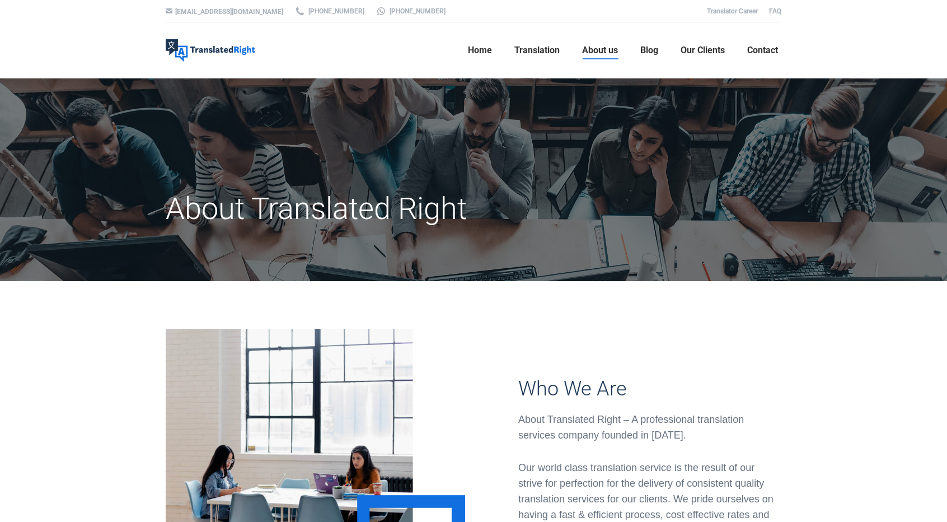
drag, startPoint x: 485, startPoint y: 418, endPoint x: 484, endPoint y: 89, distance: 328.7
click at [492, 41] on link "Home" at bounding box center [480, 50] width 31 height 36
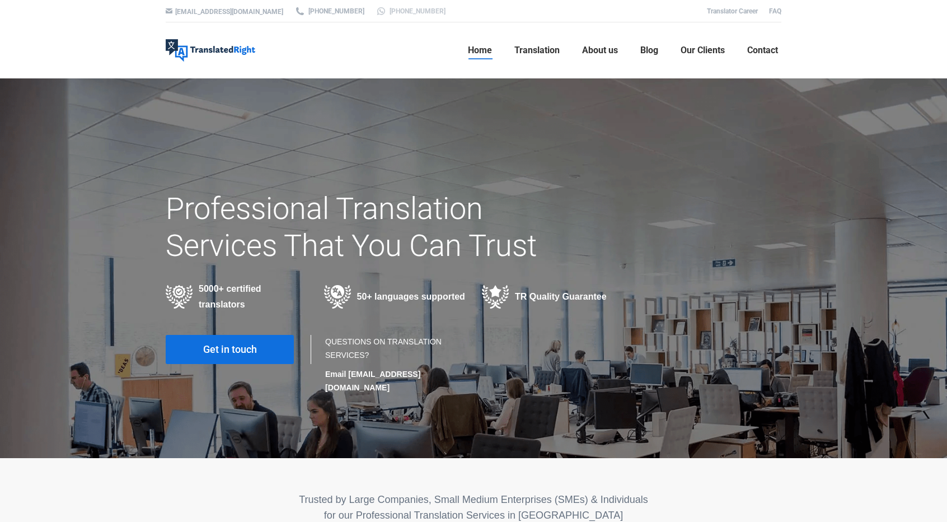
click at [376, 10] on link "[PHONE_NUMBER]" at bounding box center [411, 11] width 70 height 10
click at [760, 45] on span "Contact" at bounding box center [763, 50] width 31 height 11
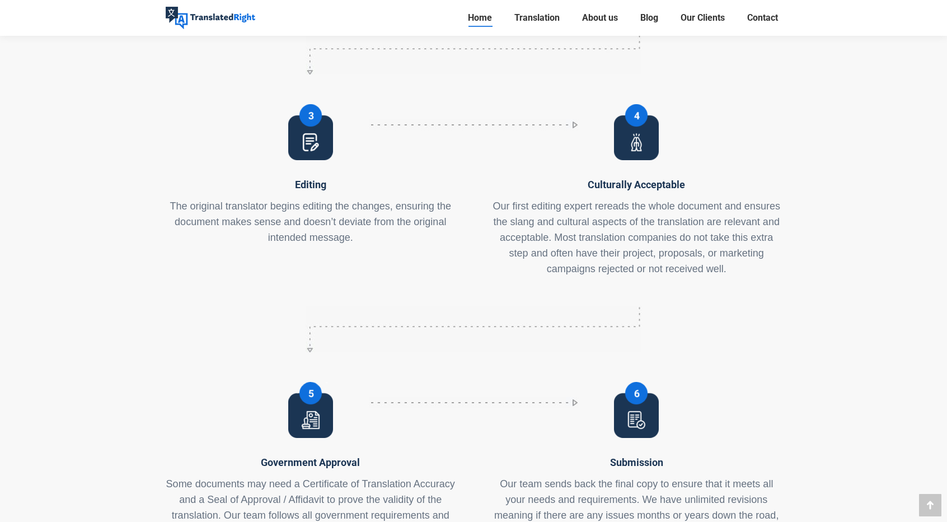
scroll to position [4825, 0]
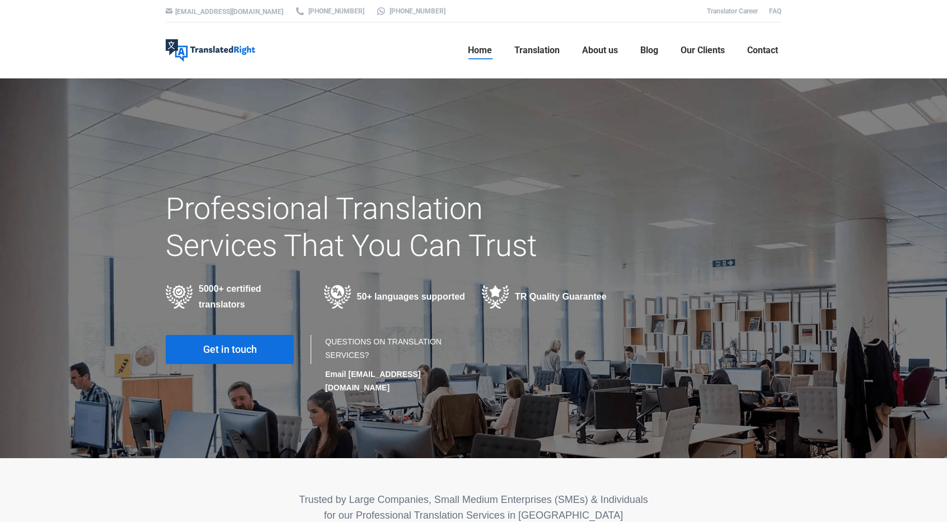
scroll to position [7115, 0]
